Goal: Check status

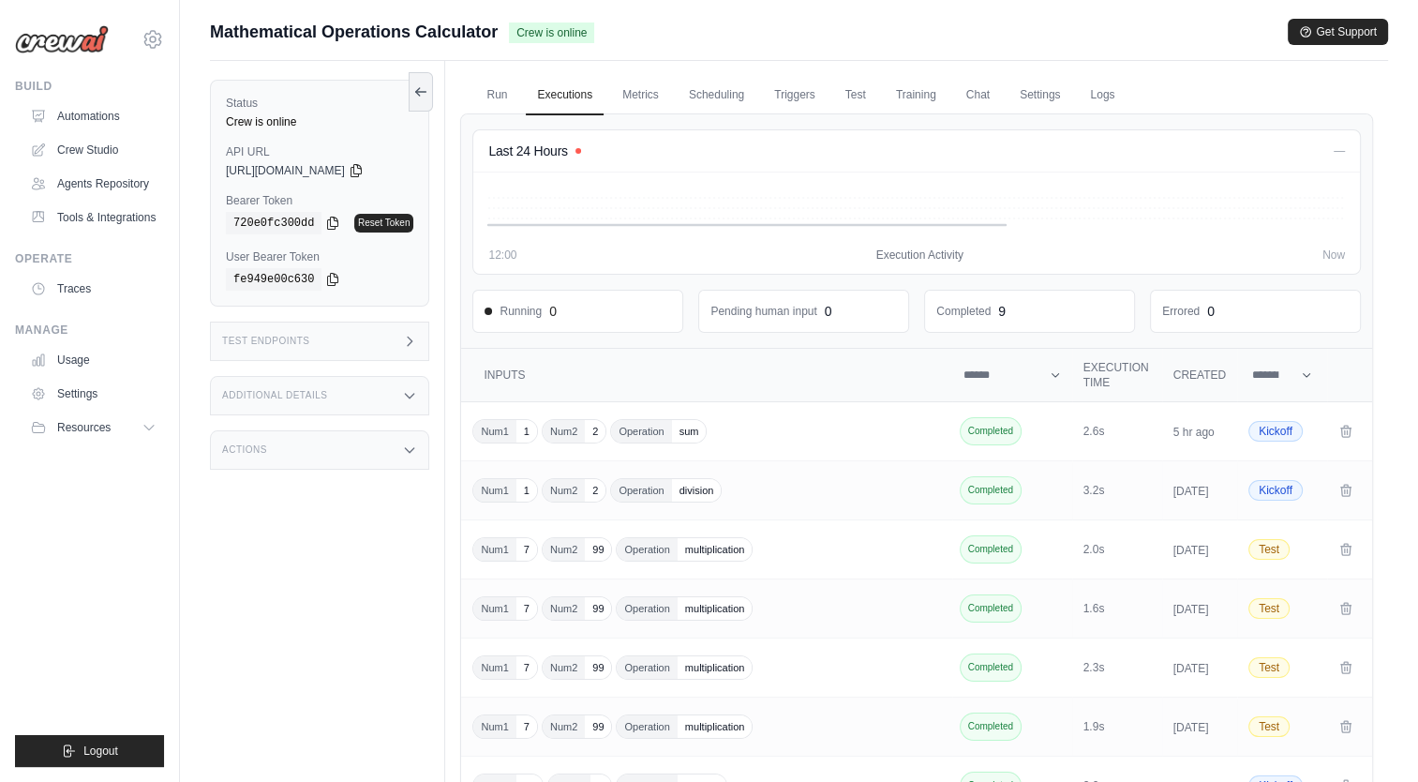
click at [44, 49] on img at bounding box center [62, 39] width 94 height 28
click at [46, 32] on img at bounding box center [62, 39] width 94 height 28
click at [145, 46] on icon at bounding box center [153, 39] width 22 height 22
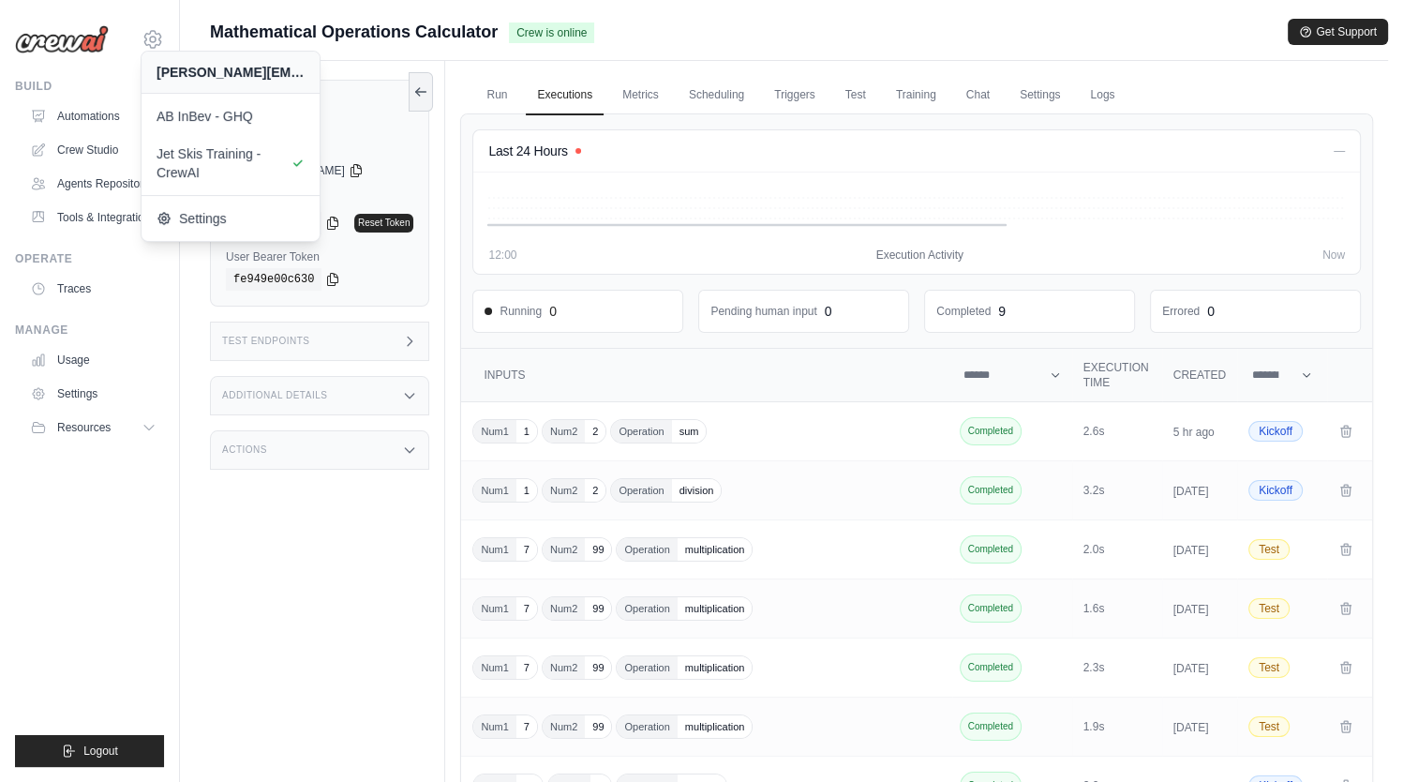
click at [60, 39] on img at bounding box center [62, 39] width 94 height 28
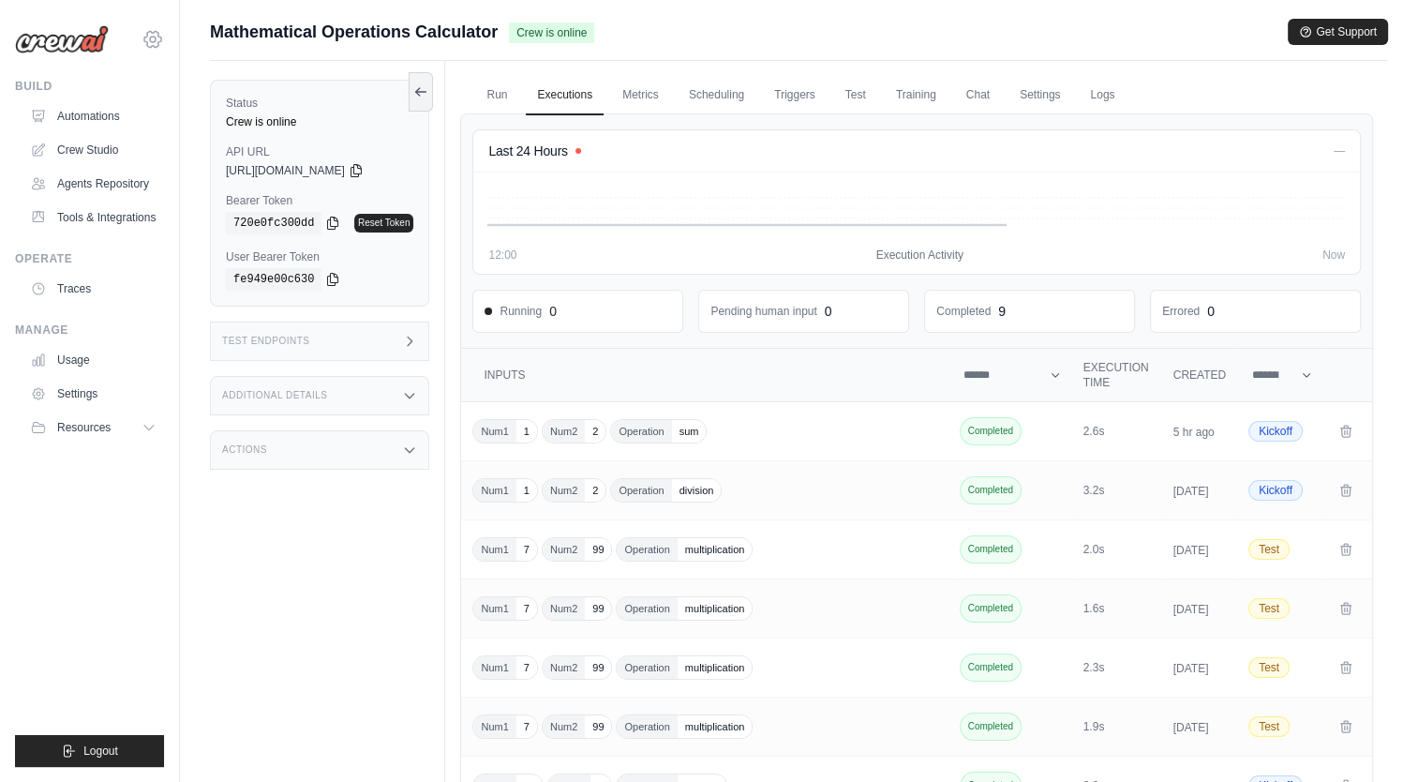
click at [156, 43] on icon at bounding box center [153, 39] width 22 height 22
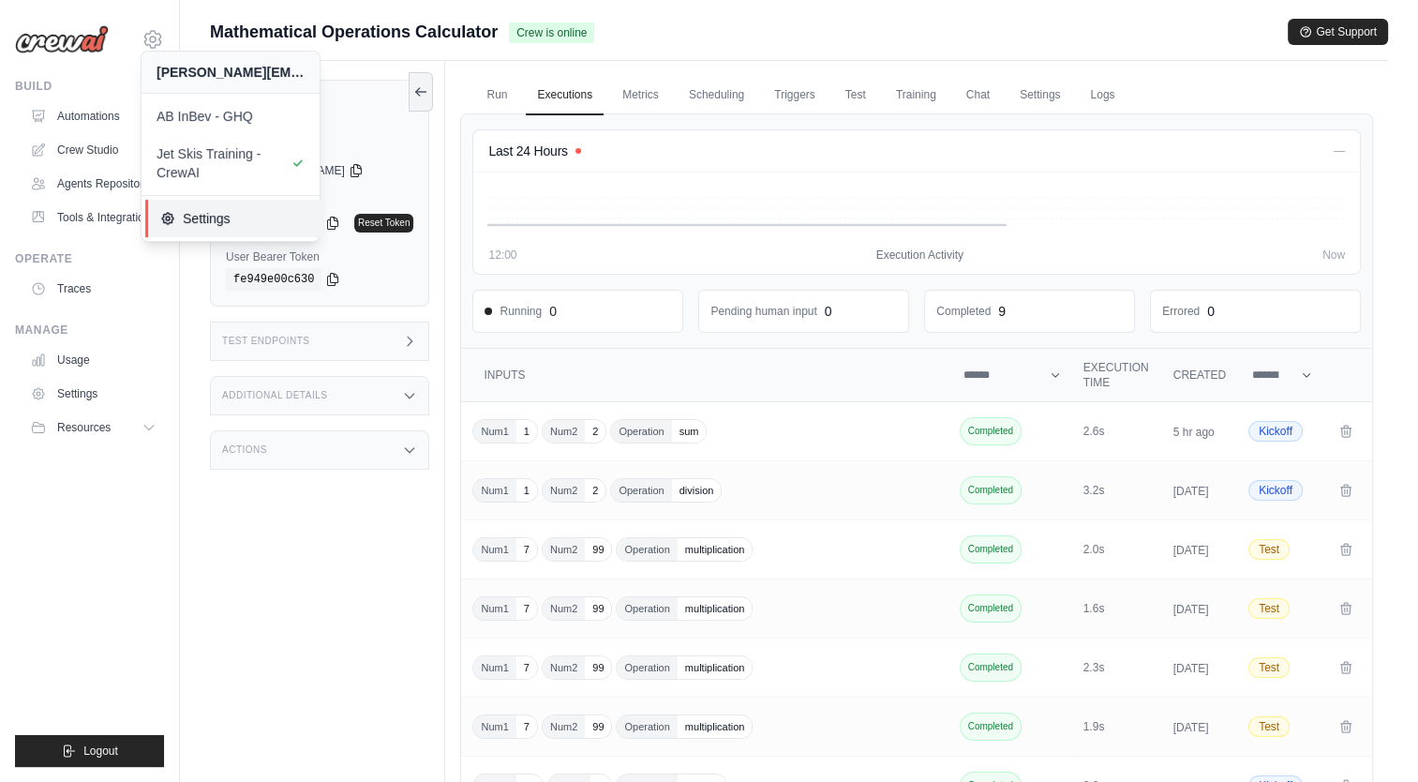
click at [172, 221] on icon at bounding box center [167, 218] width 11 height 11
